Goal: Transaction & Acquisition: Register for event/course

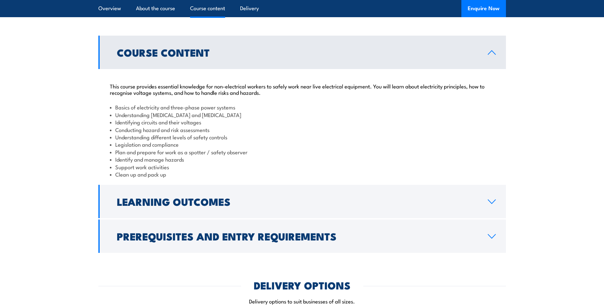
scroll to position [668, 0]
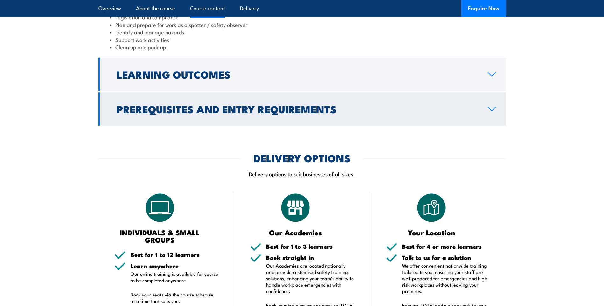
click at [495, 112] on icon at bounding box center [491, 109] width 9 height 5
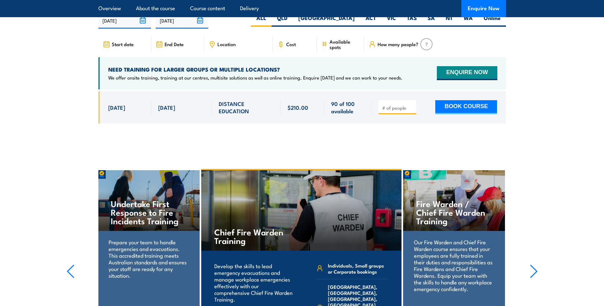
scroll to position [1051, 0]
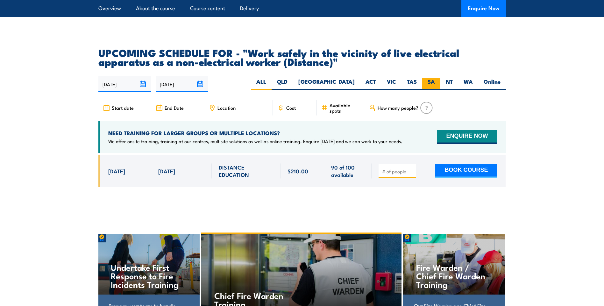
click at [433, 88] on label "SA" at bounding box center [431, 84] width 18 height 12
click at [435, 82] on input "SA" at bounding box center [437, 80] width 4 height 4
radio input "true"
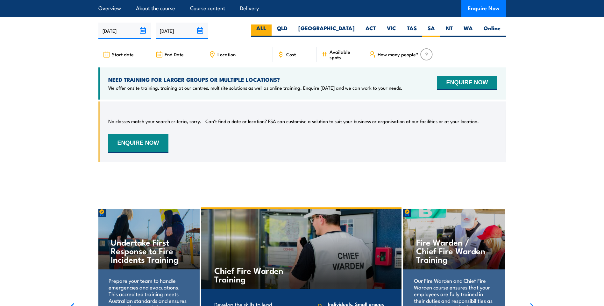
click at [271, 34] on label "ALL" at bounding box center [261, 31] width 21 height 12
click at [270, 29] on input "ALL" at bounding box center [268, 27] width 4 height 4
radio input "true"
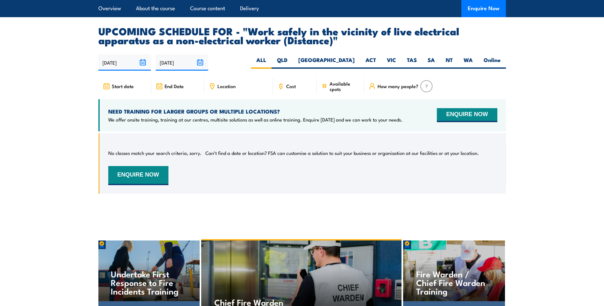
scroll to position [954, 0]
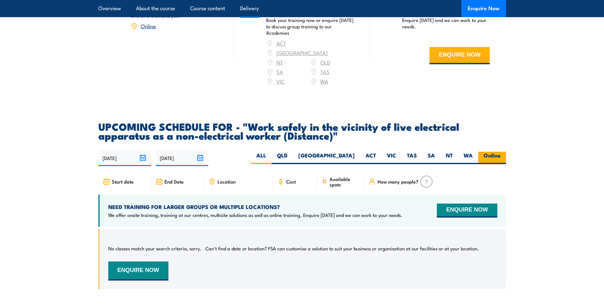
click at [489, 162] on label "Online" at bounding box center [492, 158] width 28 height 12
click at [500, 156] on input "Online" at bounding box center [502, 154] width 4 height 4
radio input "true"
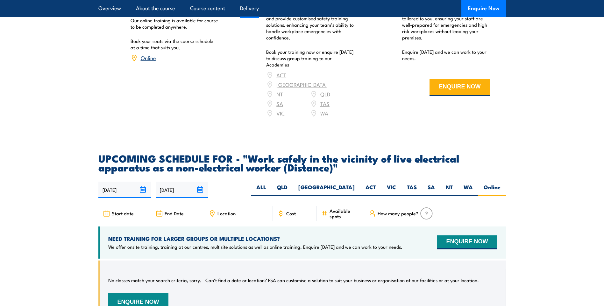
scroll to position [1017, 0]
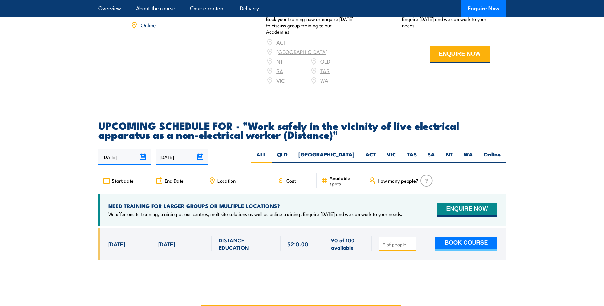
scroll to position [987, 0]
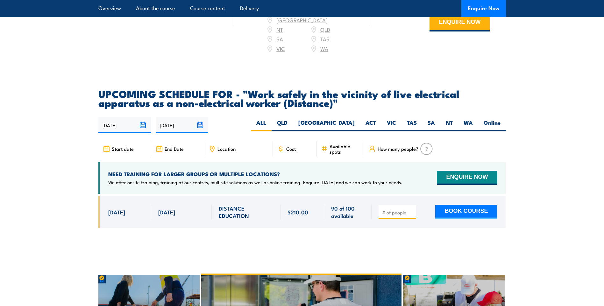
click at [387, 216] on input "number" at bounding box center [398, 212] width 32 height 6
click at [412, 214] on span at bounding box center [397, 211] width 33 height 7
click at [411, 216] on input "1" at bounding box center [398, 212] width 32 height 6
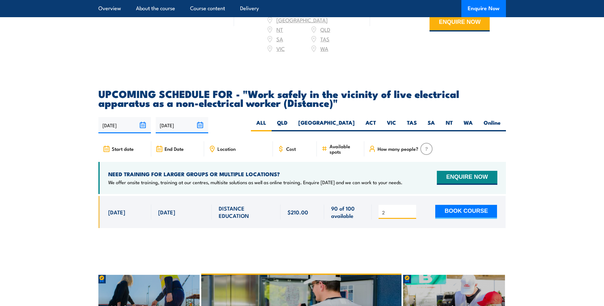
click at [411, 215] on input "2" at bounding box center [398, 212] width 32 height 6
type input "3"
click at [410, 216] on input "3" at bounding box center [398, 212] width 32 height 6
click at [465, 219] on button "BOOK COURSE" at bounding box center [466, 212] width 62 height 14
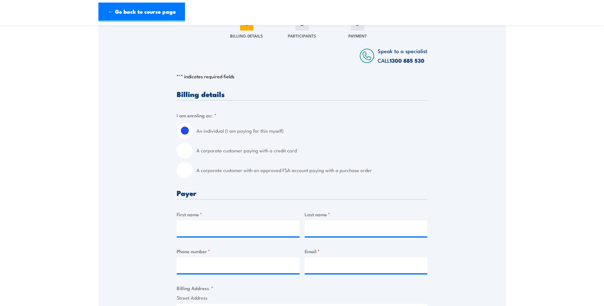
scroll to position [127, 0]
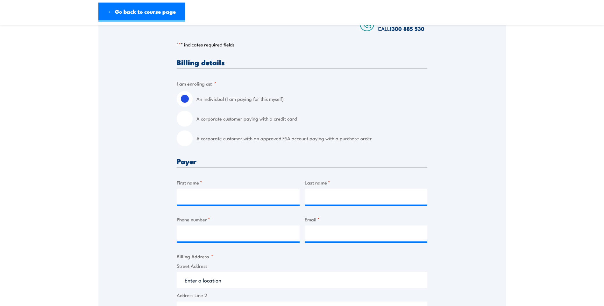
click at [186, 142] on input "A corporate customer with an approved FSA account paying with a purchase order" at bounding box center [185, 138] width 16 height 16
radio input "true"
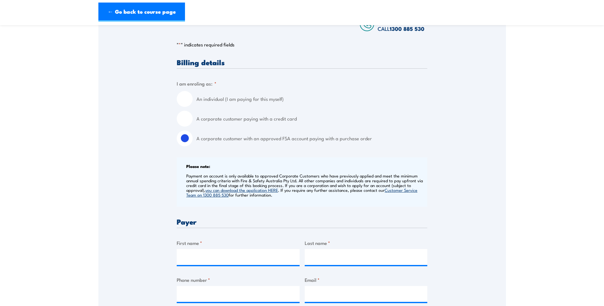
click at [525, 111] on section "Work safely in the vicinity of live electrical apparatus as a non-electrical wo…" at bounding box center [302, 310] width 604 height 810
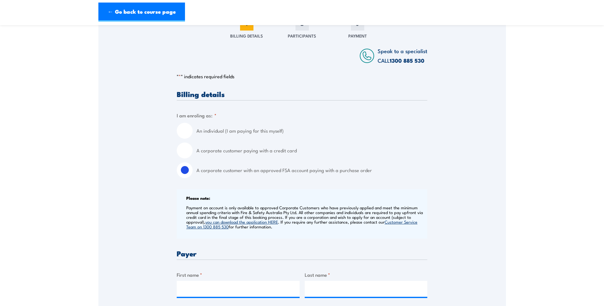
scroll to position [191, 0]
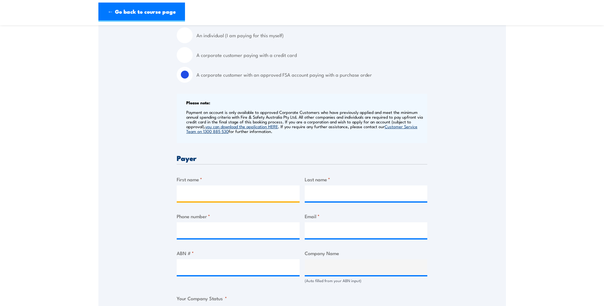
click at [188, 196] on input "First name *" at bounding box center [238, 194] width 123 height 16
type input "Dunns"
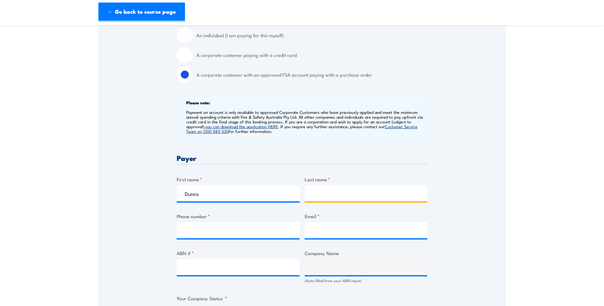
click at [316, 193] on input "Last name *" at bounding box center [366, 194] width 123 height 16
type input "Earthmoving"
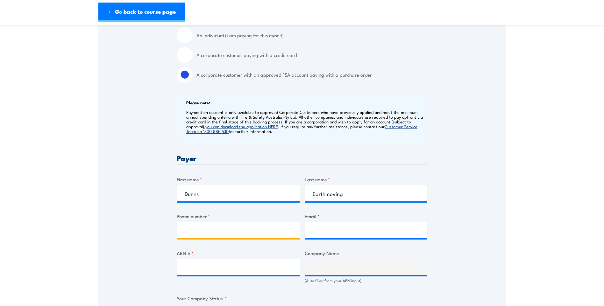
click at [227, 232] on input "Phone number *" at bounding box center [238, 230] width 123 height 16
click at [200, 231] on input "04183.60843" at bounding box center [238, 230] width 123 height 16
type input "0418360843"
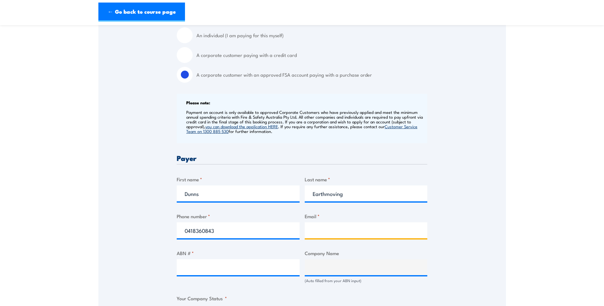
click at [322, 232] on input "Email *" at bounding box center [366, 230] width 123 height 16
type input "siteadmin@dunnsearthmoving.com"
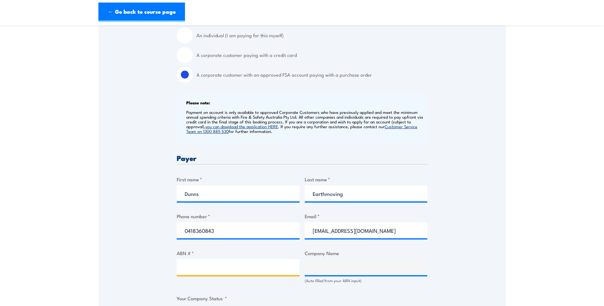
click at [188, 272] on input "ABN # *" at bounding box center [238, 267] width 123 height 16
click at [187, 270] on input "ABN # *" at bounding box center [238, 267] width 123 height 16
paste input "47112664043"
type input "47112664043"
type input "Dunn's Earthmoving Pty Ltd"
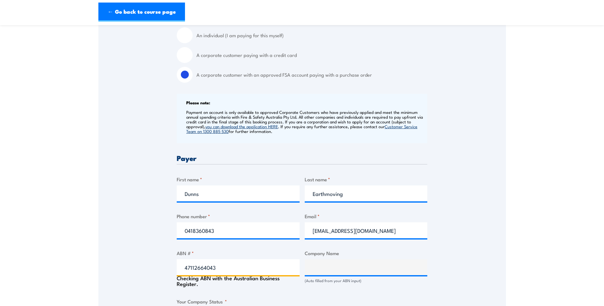
radio input "true"
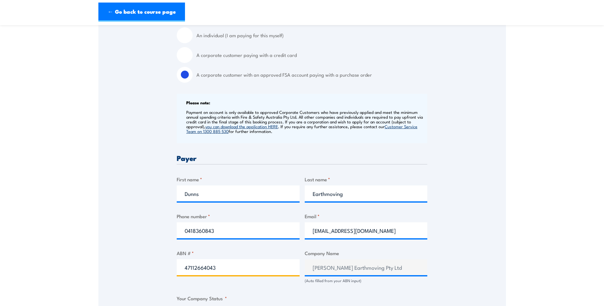
type input "47112664043"
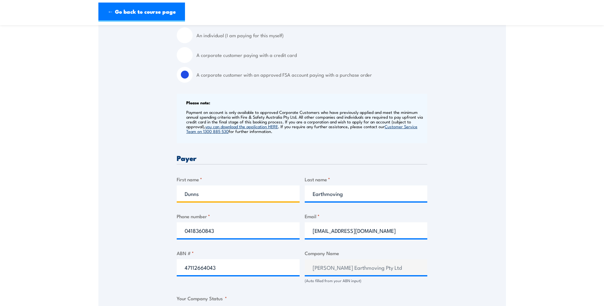
click at [207, 193] on input "Dunns" at bounding box center [238, 194] width 123 height 16
drag, startPoint x: 199, startPoint y: 193, endPoint x: 189, endPoint y: 193, distance: 9.9
click at [189, 193] on input "Dunns" at bounding box center [238, 194] width 123 height 16
type input "Deb"
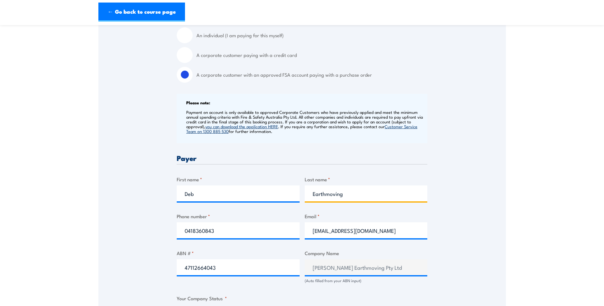
drag, startPoint x: 350, startPoint y: 195, endPoint x: 306, endPoint y: 194, distance: 43.6
click at [306, 194] on input "Earthmoving" at bounding box center [366, 194] width 123 height 16
type input "Williams"
click at [120, 232] on div "Speak to a specialist CALL 1300 885 530 CALL 1300 885 530 " * " indicates requi…" at bounding box center [301, 267] width 407 height 678
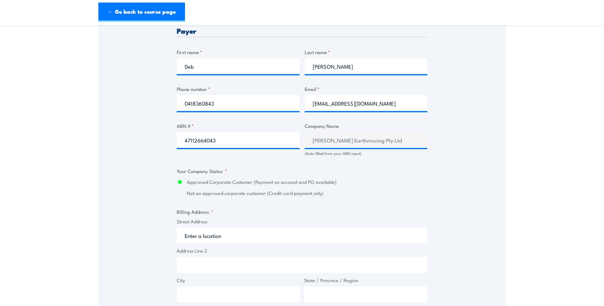
scroll to position [350, 0]
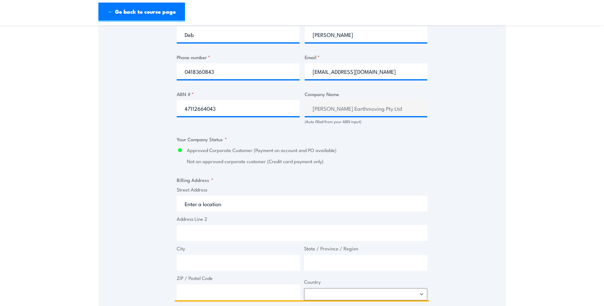
click at [200, 203] on input "Street Address" at bounding box center [302, 204] width 250 height 16
click at [198, 203] on input "Street Address" at bounding box center [302, 204] width 250 height 16
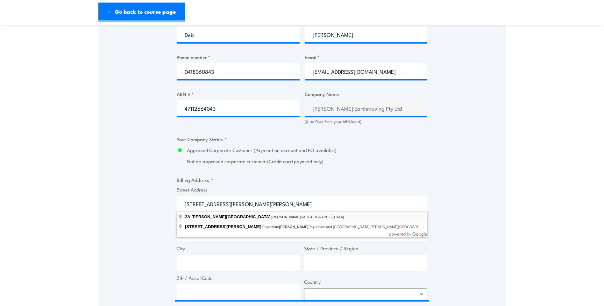
type input "2A Charles Street, Norwood SA, Australia"
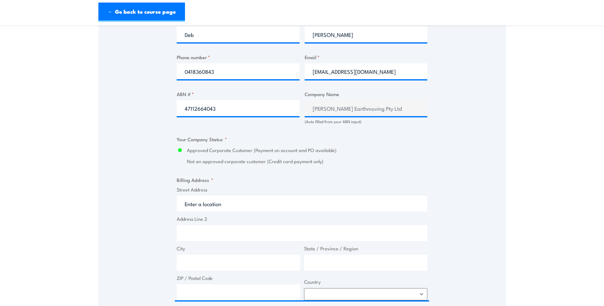
type input "2A Charles St"
type input "Norwood"
type input "South Australia"
type input "5067"
select select "Australia"
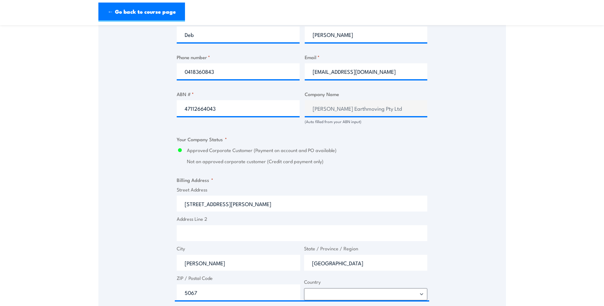
click at [147, 234] on div "Speak to a specialist CALL 1300 885 530 CALL 1300 885 530 " * " indicates requi…" at bounding box center [301, 108] width 407 height 678
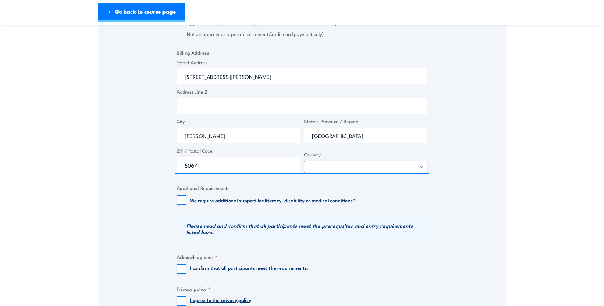
scroll to position [573, 0]
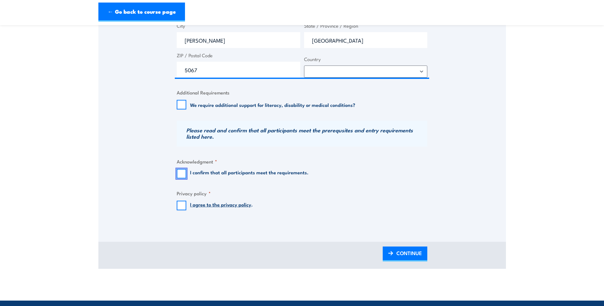
click at [179, 174] on input "I confirm that all participants meet the requirements." at bounding box center [182, 174] width 10 height 10
checkbox input "true"
click at [182, 204] on input "I agree to the privacy policy ." at bounding box center [182, 206] width 10 height 10
checkbox input "true"
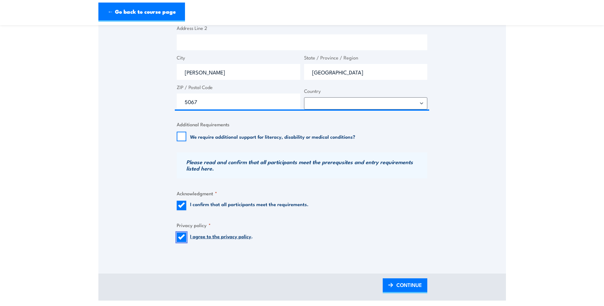
scroll to position [636, 0]
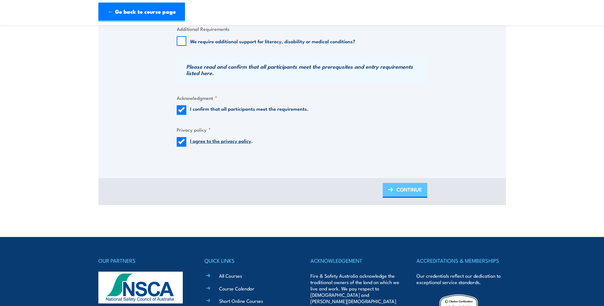
click at [408, 192] on span "CONTINUE" at bounding box center [408, 189] width 25 height 17
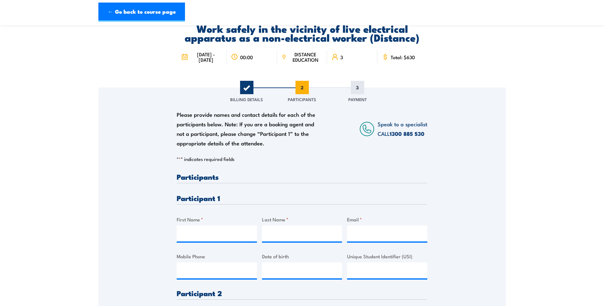
scroll to position [127, 0]
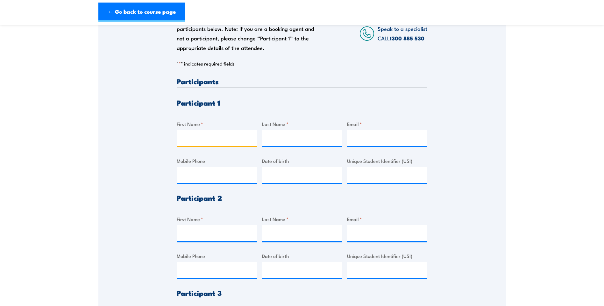
click at [190, 137] on input "First Name *" at bounding box center [217, 138] width 80 height 16
type input "t"
type input "Trevor"
click at [275, 139] on input "Last Name *" at bounding box center [302, 138] width 80 height 16
type input "Williams"
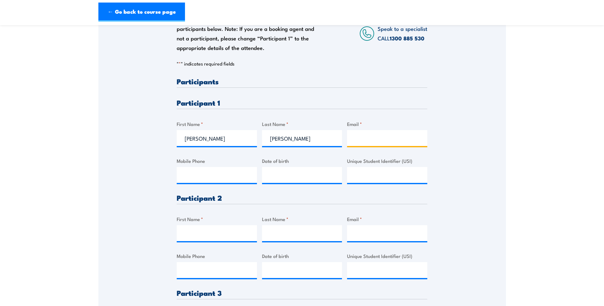
click at [364, 141] on input "Email *" at bounding box center [387, 138] width 80 height 16
type input "trevorwilliams333@gmail.com"
click at [186, 176] on input "Mobile Phone" at bounding box center [217, 175] width 80 height 16
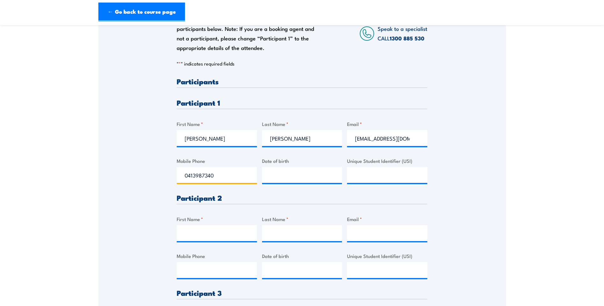
type input "0413987340"
click at [271, 178] on input "__/__/____" at bounding box center [302, 175] width 80 height 16
type input "03/10/1971"
click at [338, 199] on h3 "Participant 2" at bounding box center [302, 197] width 250 height 7
click at [189, 238] on input "First Name *" at bounding box center [217, 233] width 80 height 16
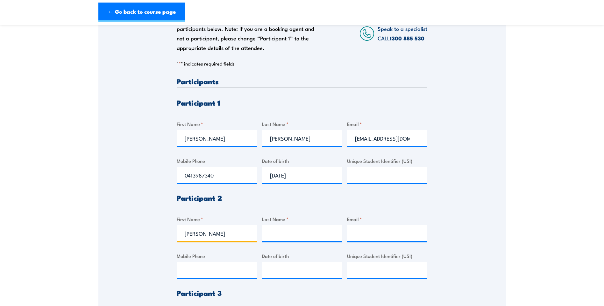
type input "Tony"
click at [289, 233] on input "Last Name *" at bounding box center [302, 233] width 80 height 16
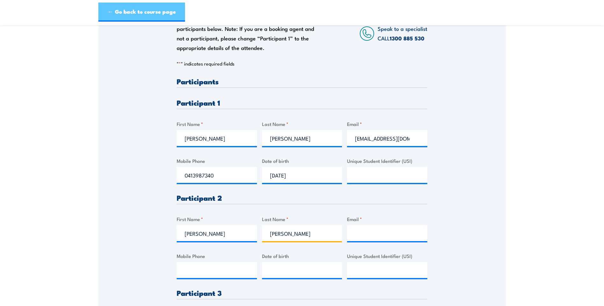
type input "Pearce"
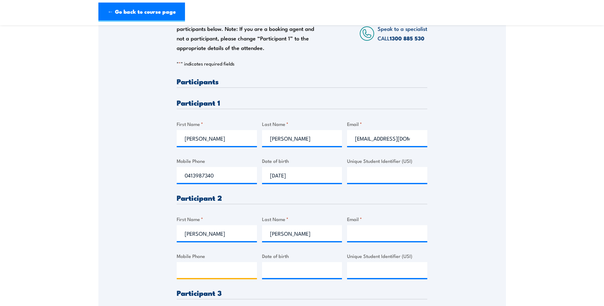
click at [192, 273] on input "Mobile Phone" at bounding box center [217, 270] width 80 height 16
paste input "0427 736 932"
type input "0427 736 932"
click at [361, 234] on input "Email *" at bounding box center [387, 233] width 80 height 16
paste input "tonypearce13@icloud.com"
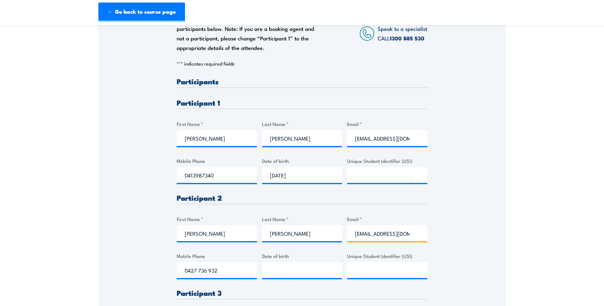
scroll to position [0, 6]
type input "tonypearce13@icloud.com"
click at [451, 248] on div "Please provide names and contact details for each of the participants below. No…" at bounding box center [301, 189] width 407 height 395
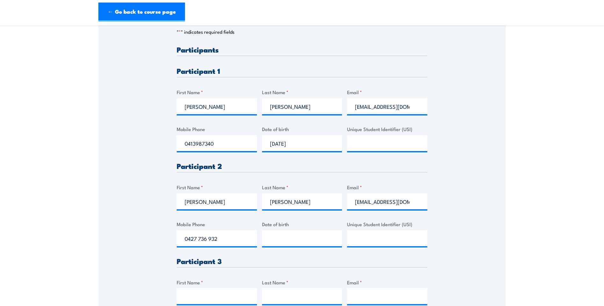
scroll to position [191, 0]
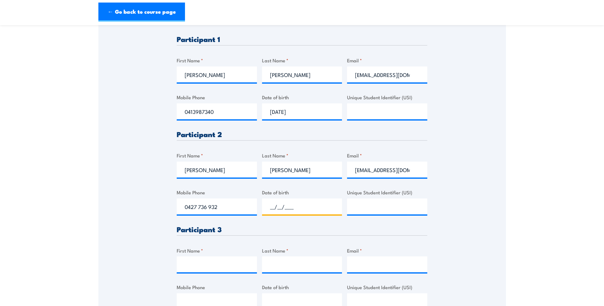
click at [275, 204] on input "__/__/____" at bounding box center [302, 207] width 80 height 16
type input "10/08/1972"
click at [315, 240] on div "Please provide names and contact details for each of the participants below. No…" at bounding box center [302, 167] width 250 height 306
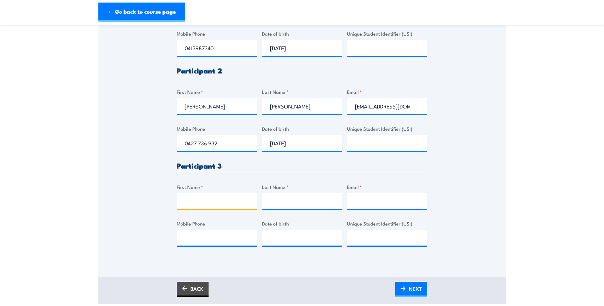
click at [187, 197] on input "First Name *" at bounding box center [217, 201] width 80 height 16
type input "Mitchell"
click at [283, 200] on input "Last Name *" at bounding box center [302, 201] width 80 height 16
type input "Moody"
click at [185, 238] on input "Mobile Phone" at bounding box center [217, 238] width 80 height 16
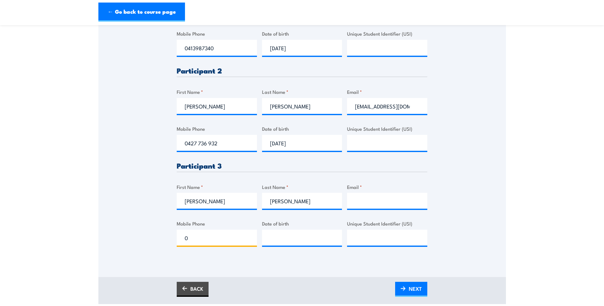
paste input "400247732"
type input "0400247732"
click at [286, 238] on input "__/__/____" at bounding box center [302, 238] width 80 height 16
type input "17/04/1986"
click at [363, 201] on input "Email *" at bounding box center [387, 201] width 80 height 16
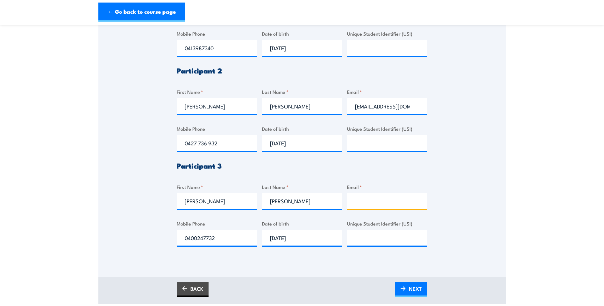
paste input "MMB.MOODY@GMAIL.COM"
type input "MMB.MOODY@GMAIL.COM"
click at [461, 232] on div "Please provide names and contact details for each of the participants below. No…" at bounding box center [301, 62] width 407 height 395
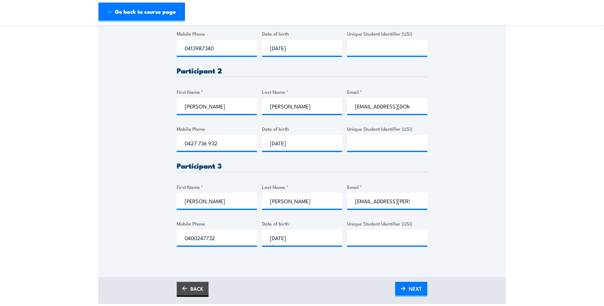
click at [292, 264] on div "Please provide names and contact details for each of the participants below. No…" at bounding box center [301, 71] width 407 height 412
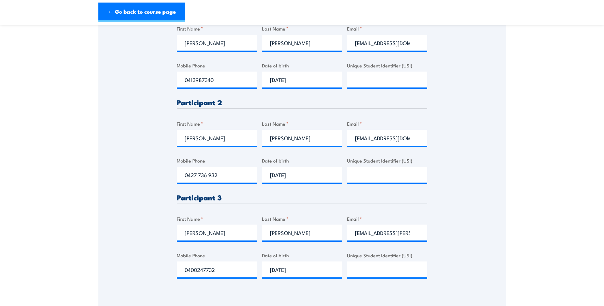
scroll to position [127, 0]
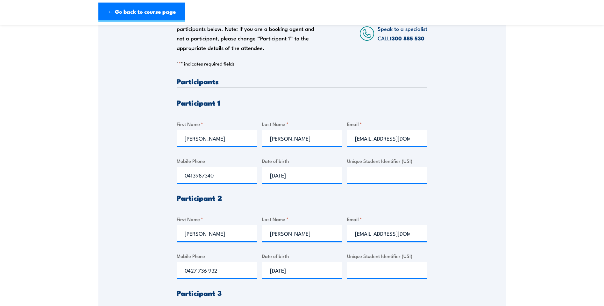
click at [461, 260] on div "Please provide names and contact details for each of the participants below. No…" at bounding box center [301, 189] width 407 height 395
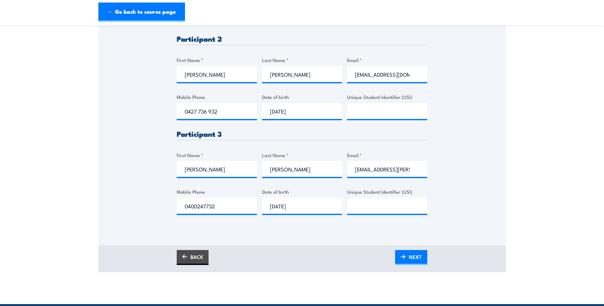
scroll to position [414, 0]
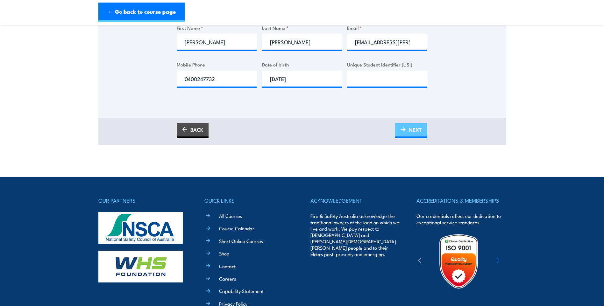
click at [413, 129] on span "NEXT" at bounding box center [415, 129] width 13 height 17
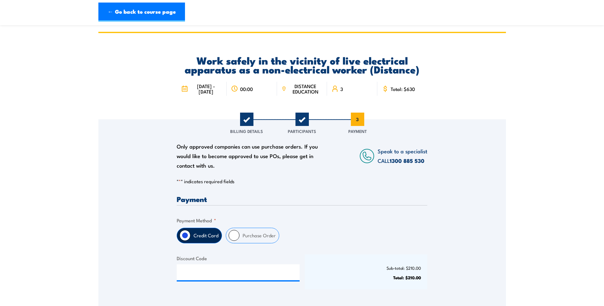
scroll to position [95, 0]
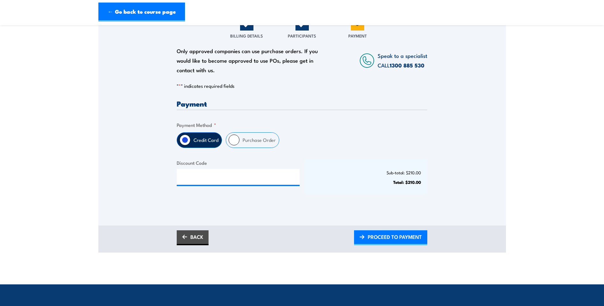
click at [232, 139] on input "Purchase Order" at bounding box center [234, 140] width 11 height 11
radio input "true"
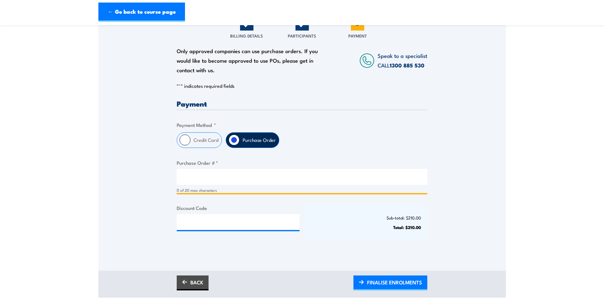
click at [194, 179] on input "Purchase Order # *" at bounding box center [302, 177] width 250 height 16
paste input "019426"
type input "019426"
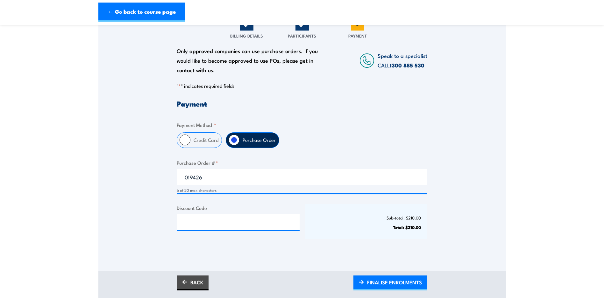
click at [360, 242] on div "Payment Only approved companies can use purchase orders. If you would like to b…" at bounding box center [302, 175] width 250 height 151
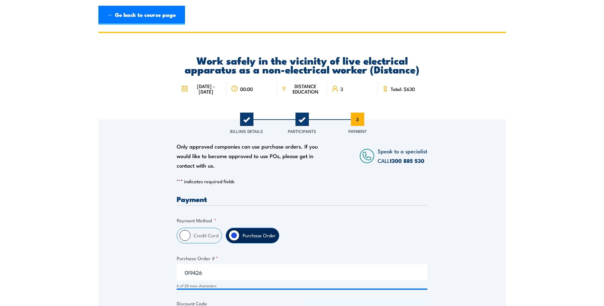
scroll to position [64, 0]
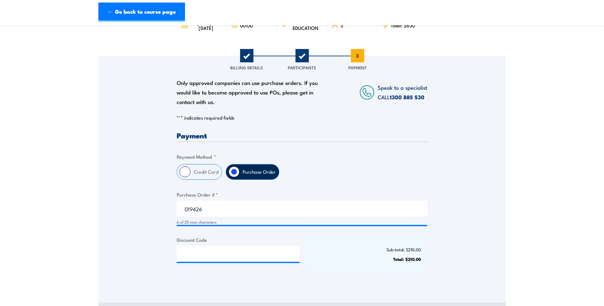
click at [504, 234] on div "Only approved companies can use purchase orders. If you would like to become ap…" at bounding box center [301, 170] width 407 height 229
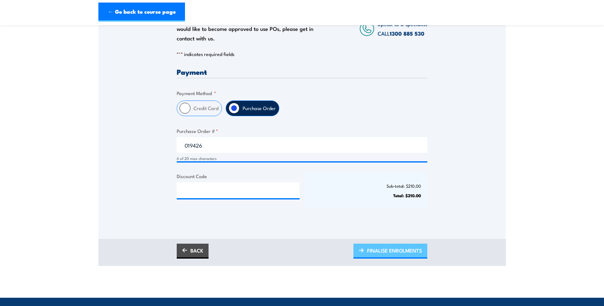
click at [402, 249] on span "FINALISE ENROLMENTS" at bounding box center [394, 250] width 55 height 17
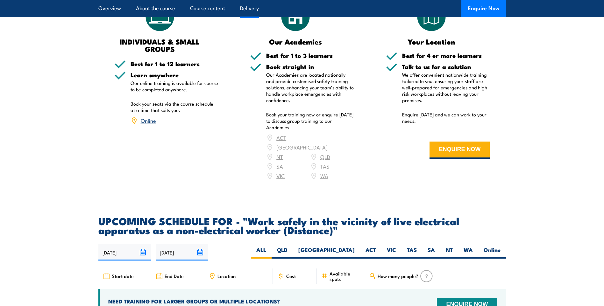
scroll to position [987, 0]
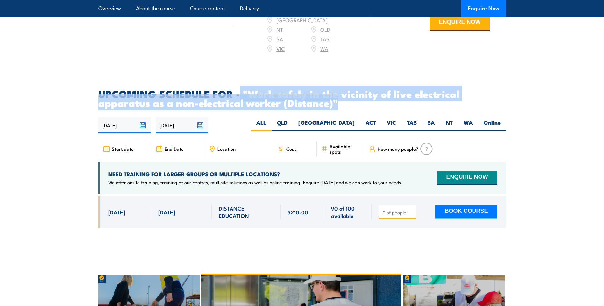
drag, startPoint x: 337, startPoint y: 110, endPoint x: 239, endPoint y: 98, distance: 99.1
click at [239, 98] on h2 "UPCOMING SCHEDULE FOR - "Work safely in the vicinity of live electrical apparat…" at bounding box center [301, 98] width 407 height 18
copy h2 ""Work safely in the vicinity of live electrical apparatus as a non-electrical w…"
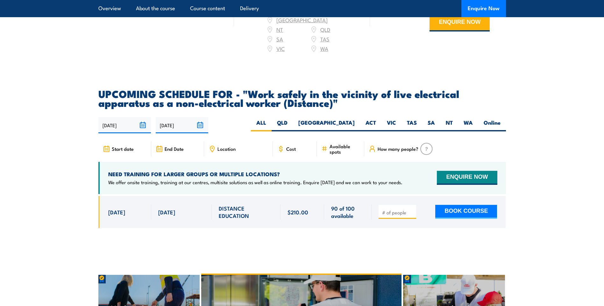
click at [571, 171] on section "UPCOMING SCHEDULE FOR - "Work safely in the vicinity of live electrical apparat…" at bounding box center [302, 163] width 604 height 149
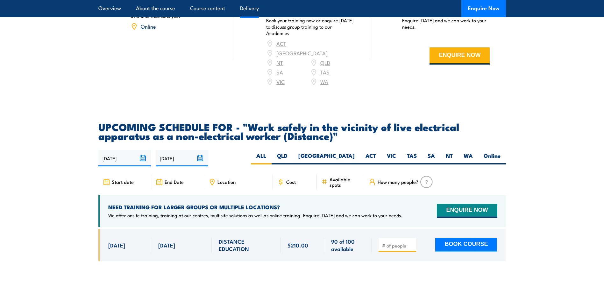
scroll to position [794, 0]
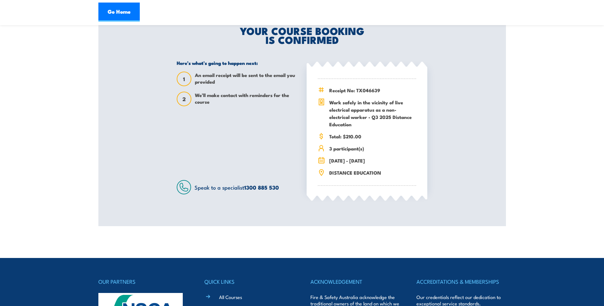
scroll to position [64, 0]
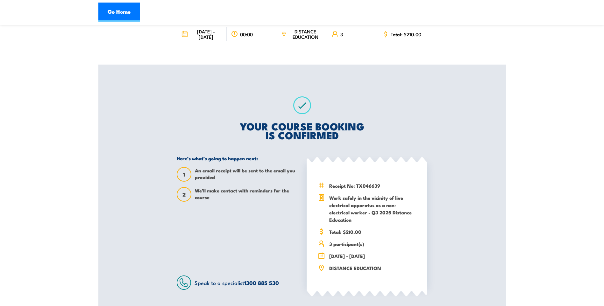
click at [535, 184] on section "Work safely in the vicinity of live electrical apparatus as a non-electrical wo…" at bounding box center [302, 145] width 604 height 354
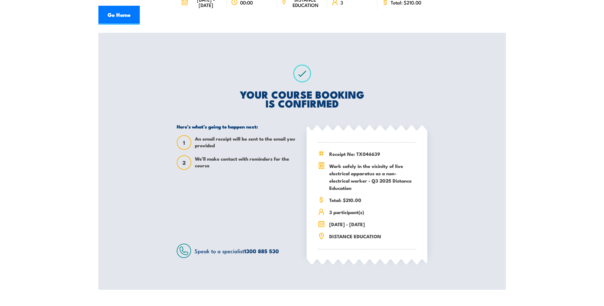
scroll to position [0, 0]
